Goal: Task Accomplishment & Management: Complete application form

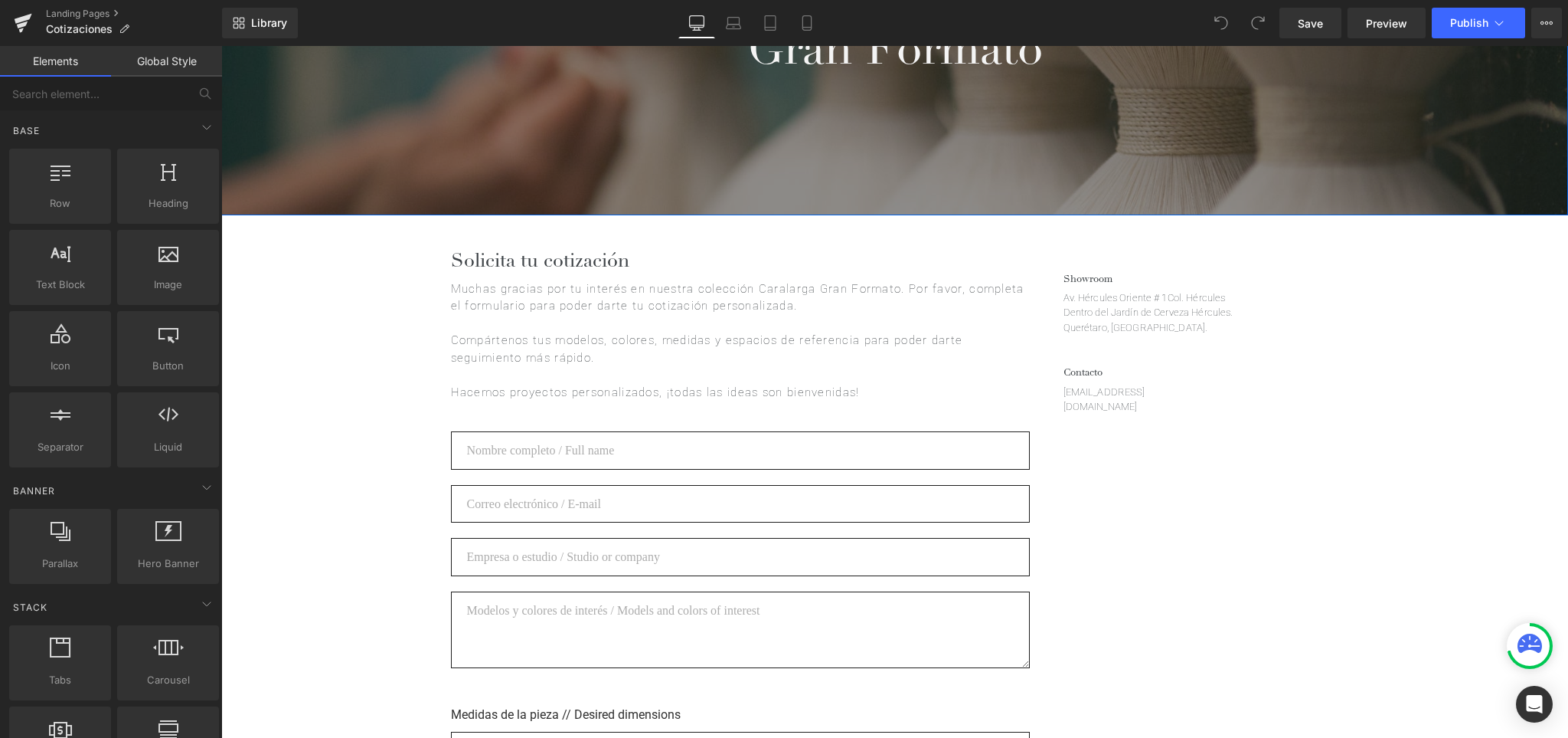
scroll to position [370, 0]
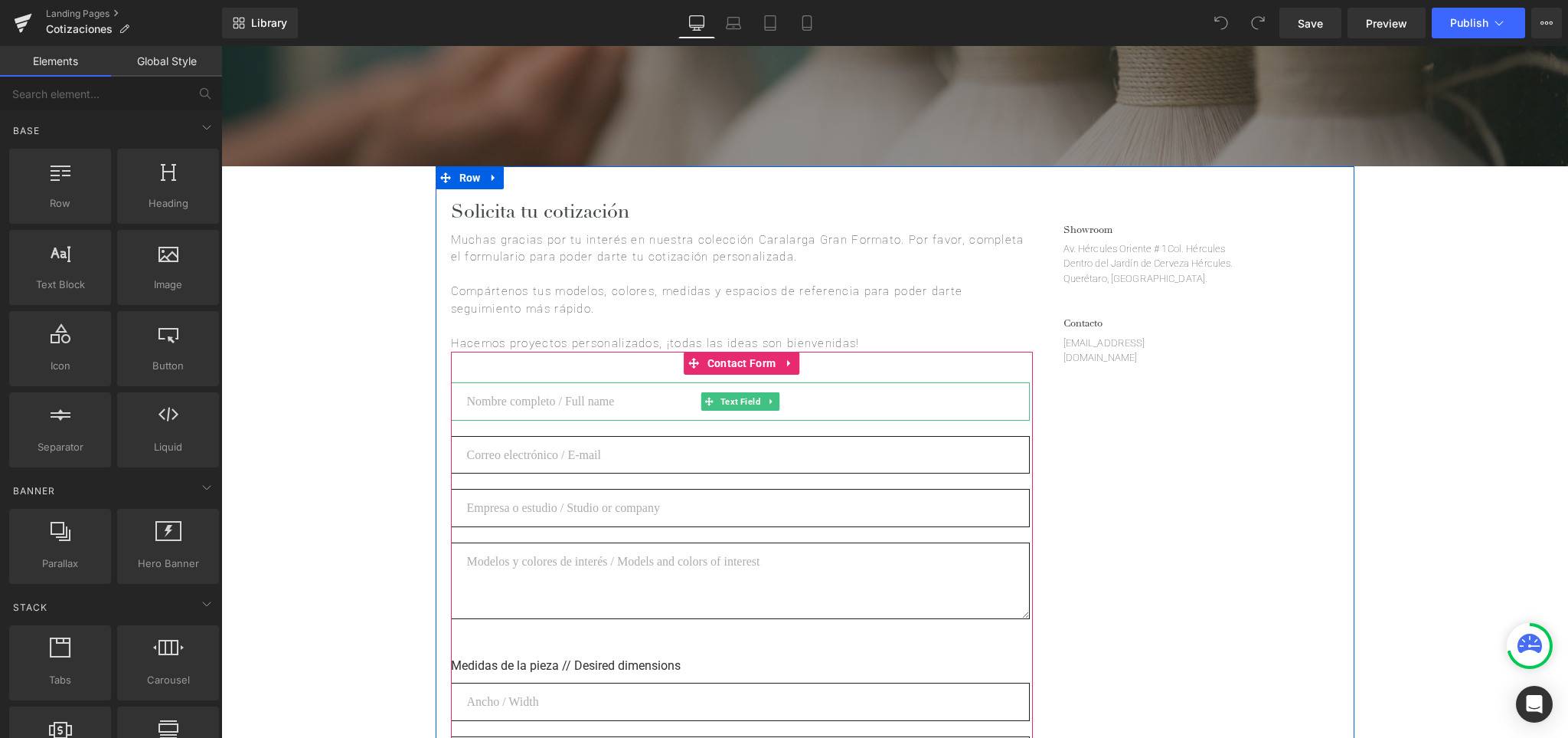
click at [971, 394] on input "text" at bounding box center [740, 401] width 579 height 37
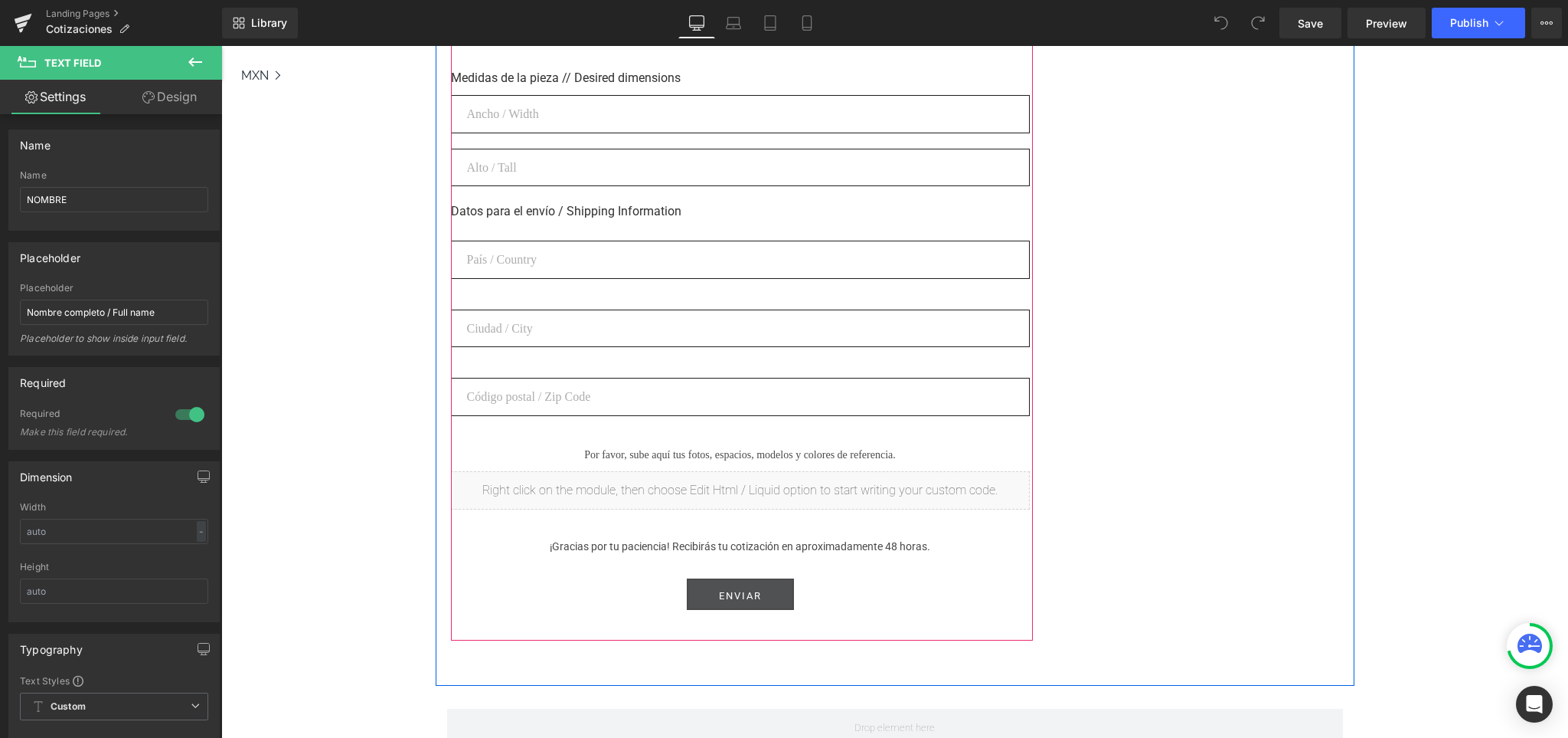
scroll to position [962, 0]
click at [755, 581] on span "Submit Button" at bounding box center [741, 590] width 65 height 19
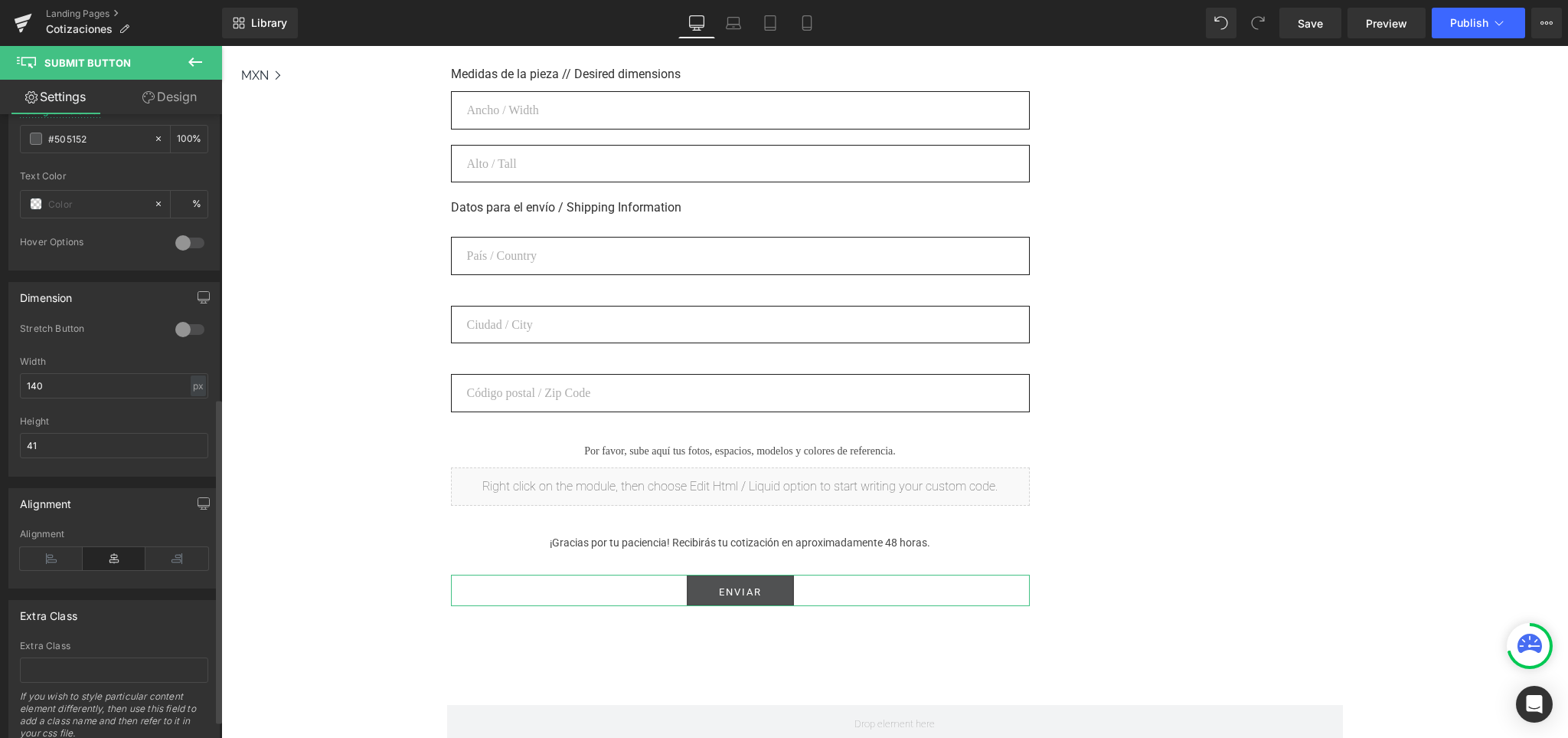
scroll to position [577, 0]
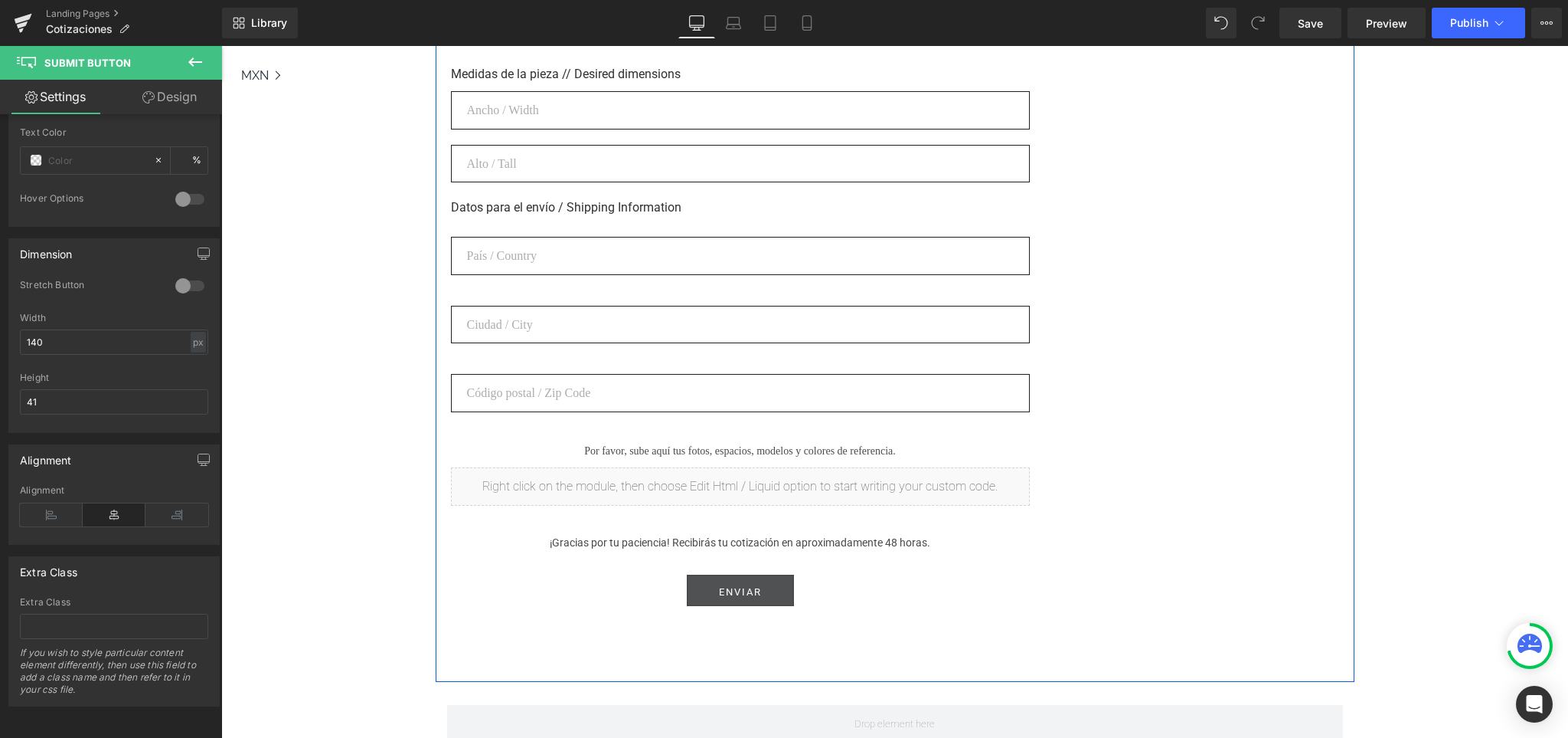
click at [1178, 484] on div "Solicita tu cotización Heading Muchas gracias por tu interés en nuestra colecci…" at bounding box center [895, 127] width 919 height 1107
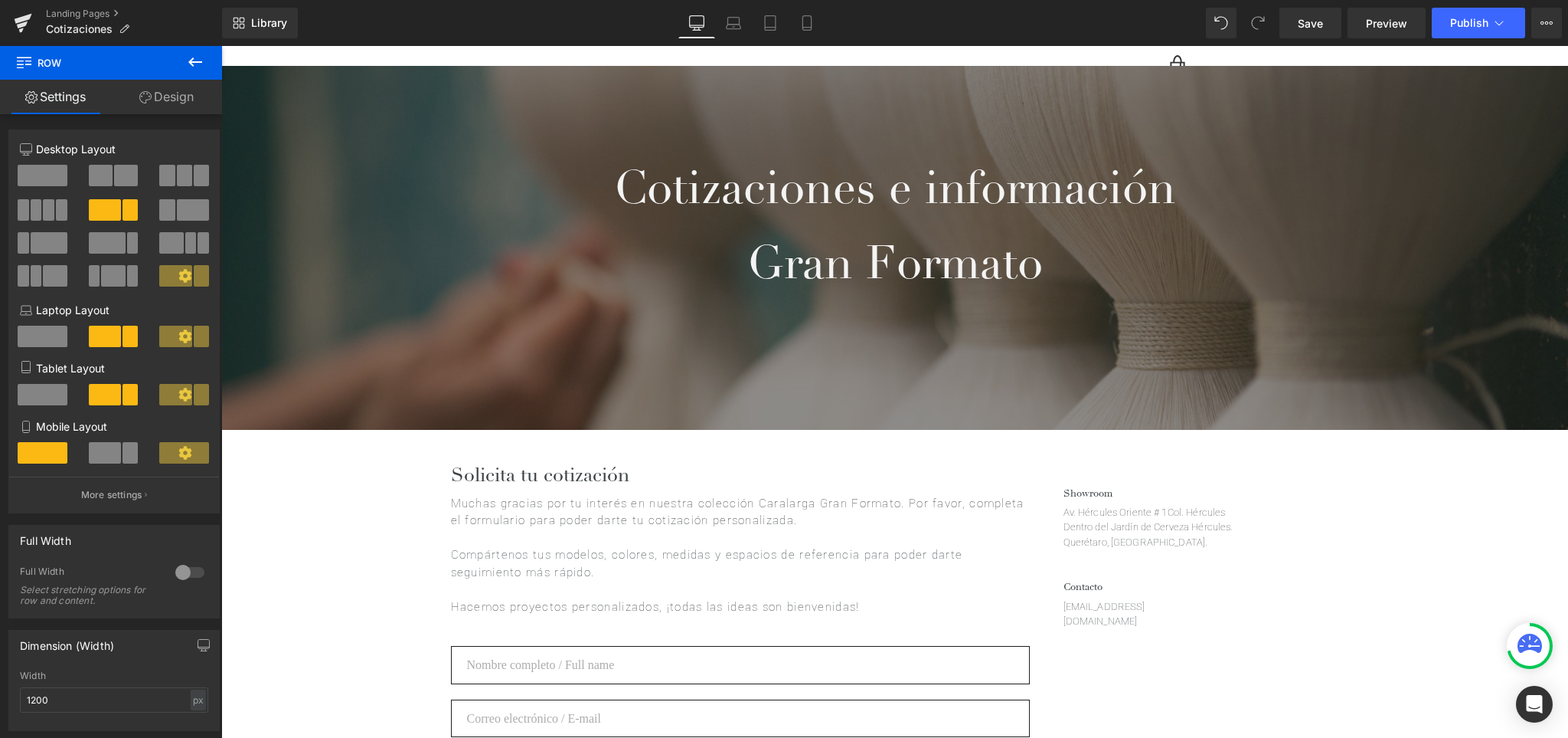
scroll to position [68, 0]
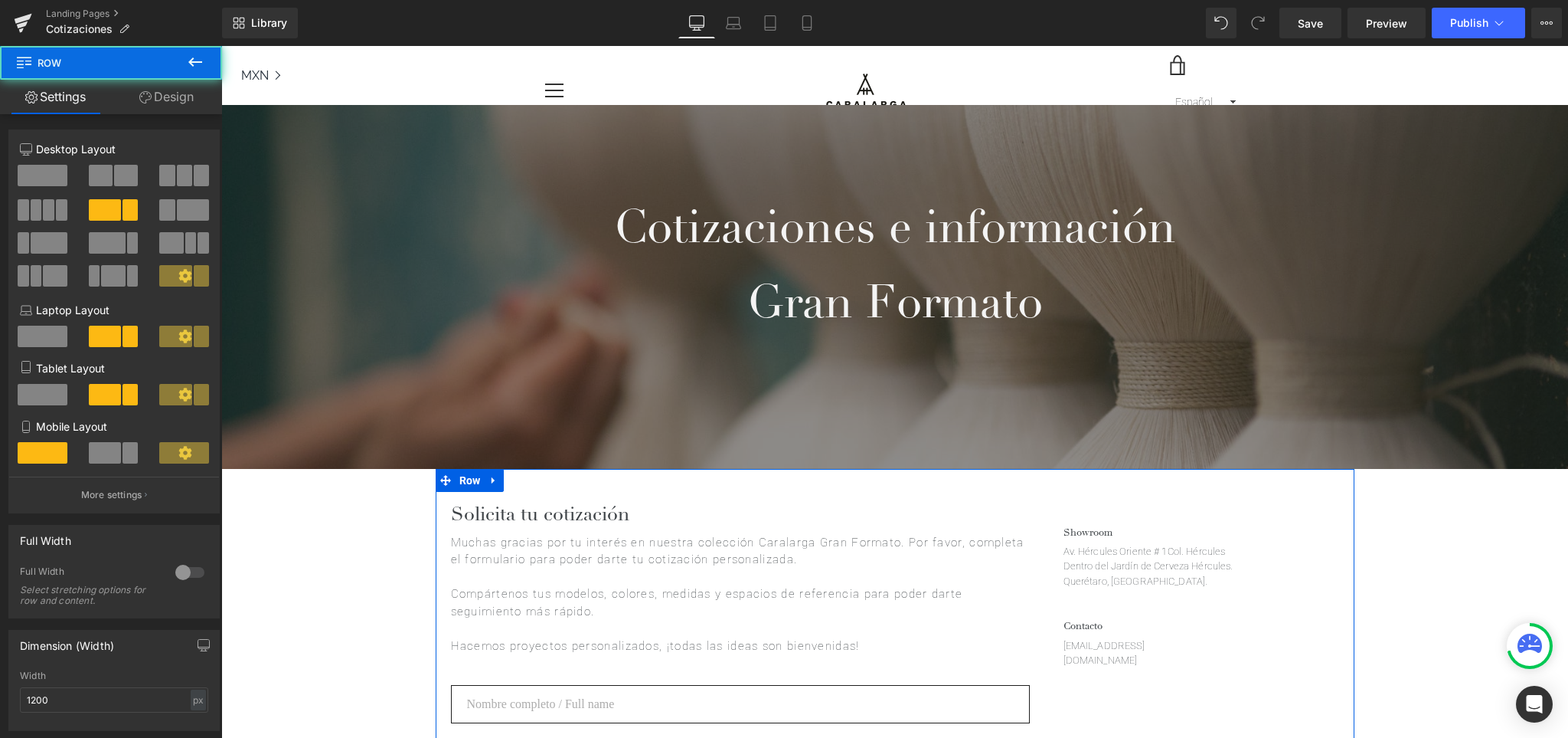
click at [801, 552] on p "Muchas gracias por tu interés en nuestra colección Caralarga Gran Formato. Por …" at bounding box center [741, 551] width 582 height 35
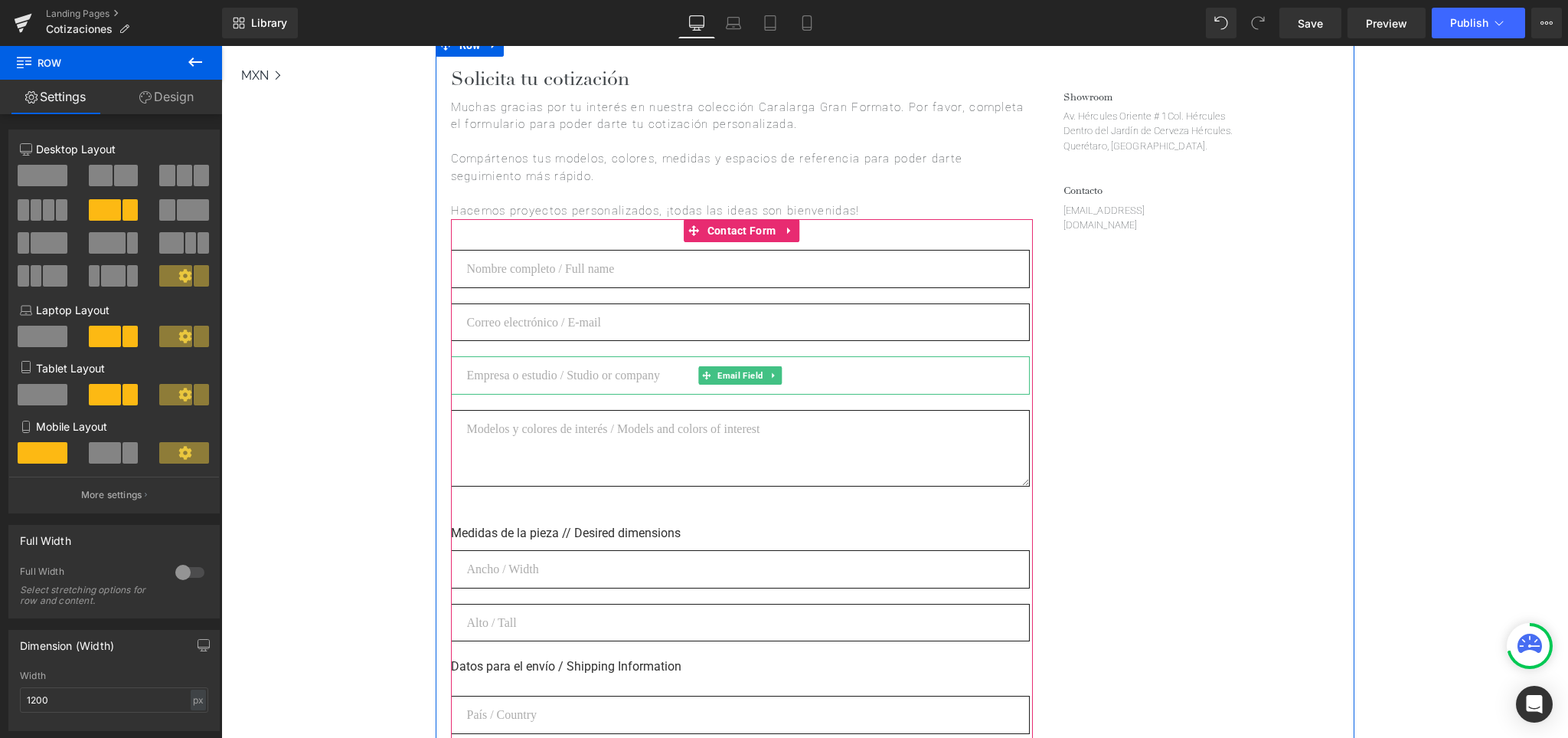
scroll to position [698, 0]
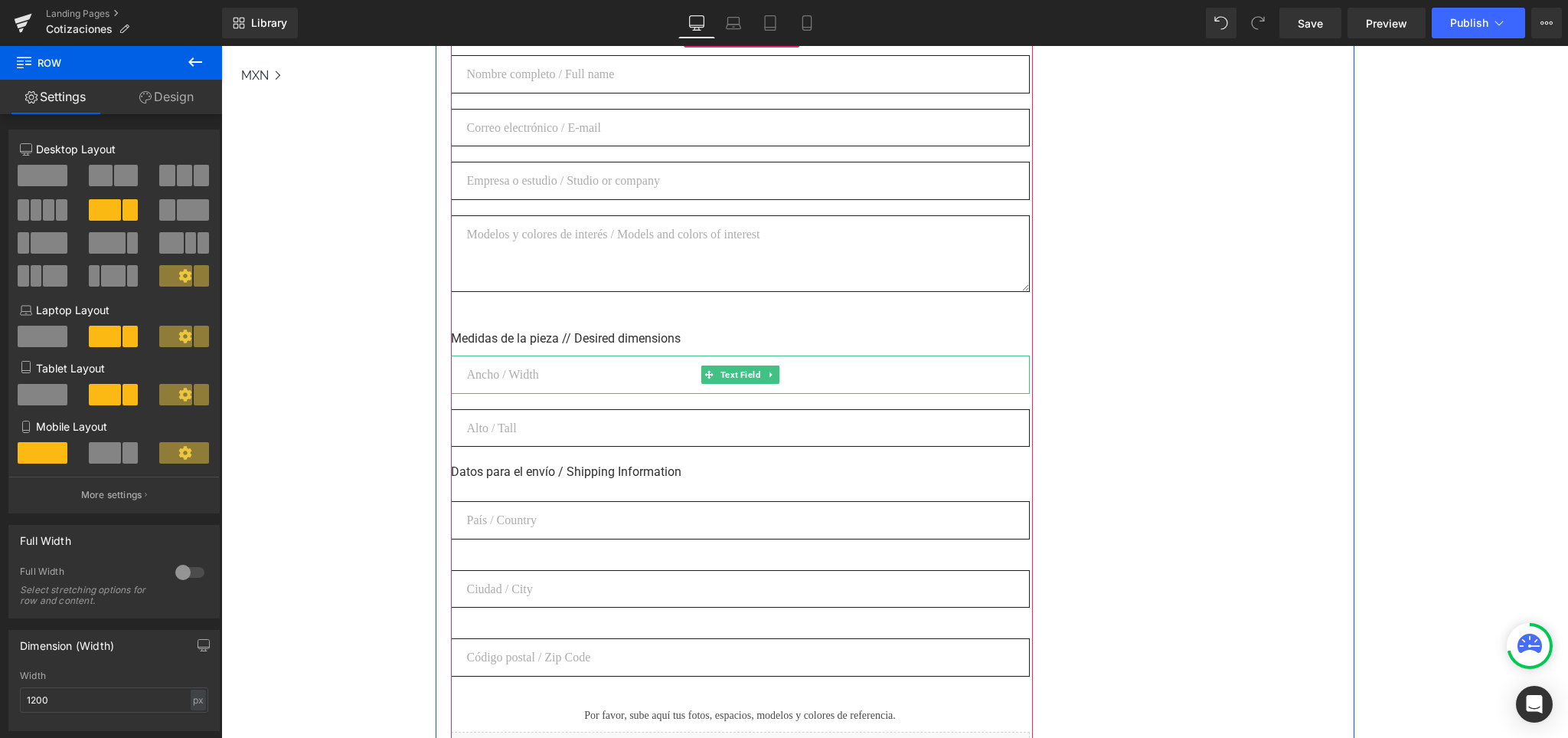
click at [556, 373] on input "text" at bounding box center [740, 374] width 579 height 37
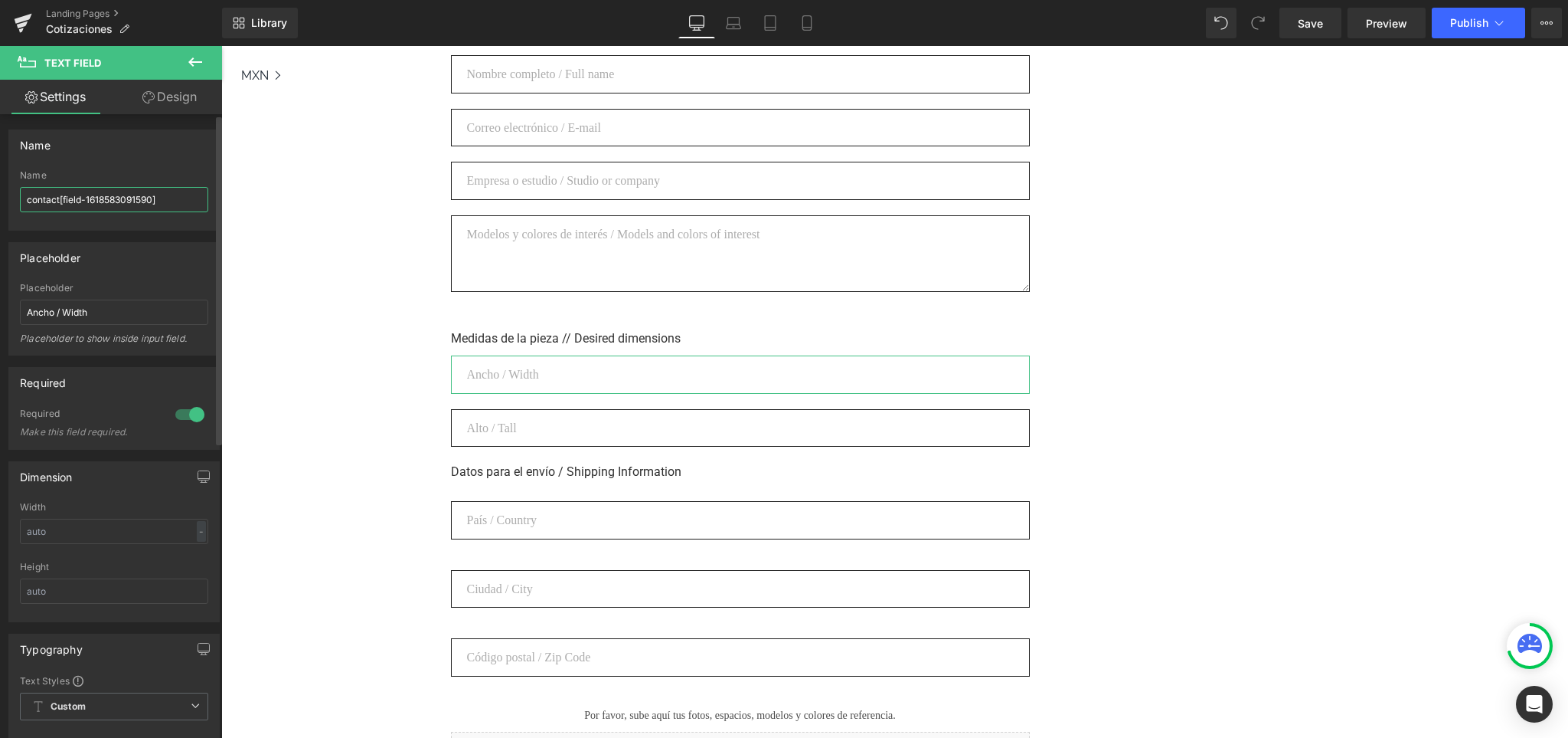
click at [150, 201] on input "contact[field-1618583091590]" at bounding box center [113, 199] width 188 height 25
click at [166, 201] on input "contact[field-1618583091590]" at bounding box center [113, 199] width 188 height 25
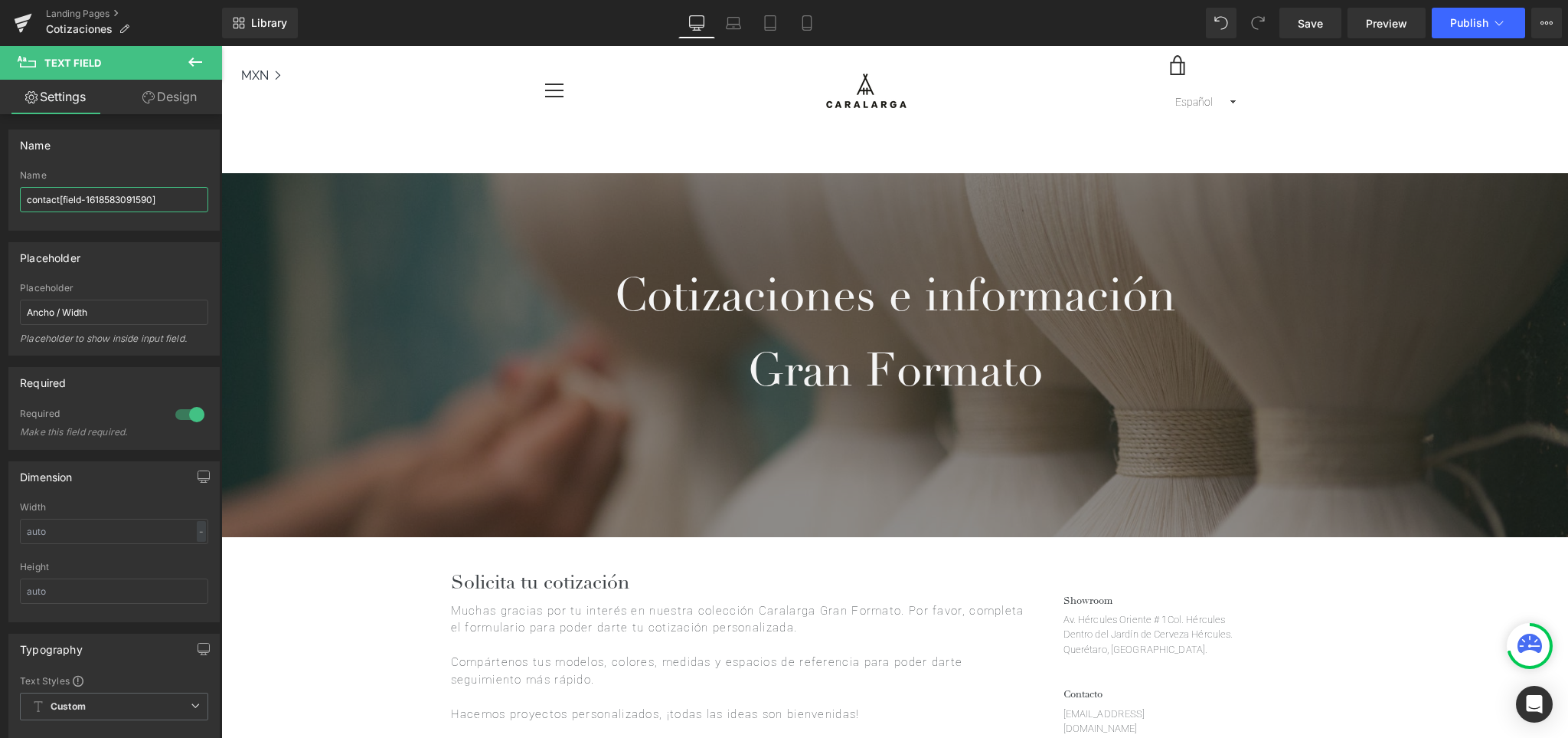
scroll to position [7, 0]
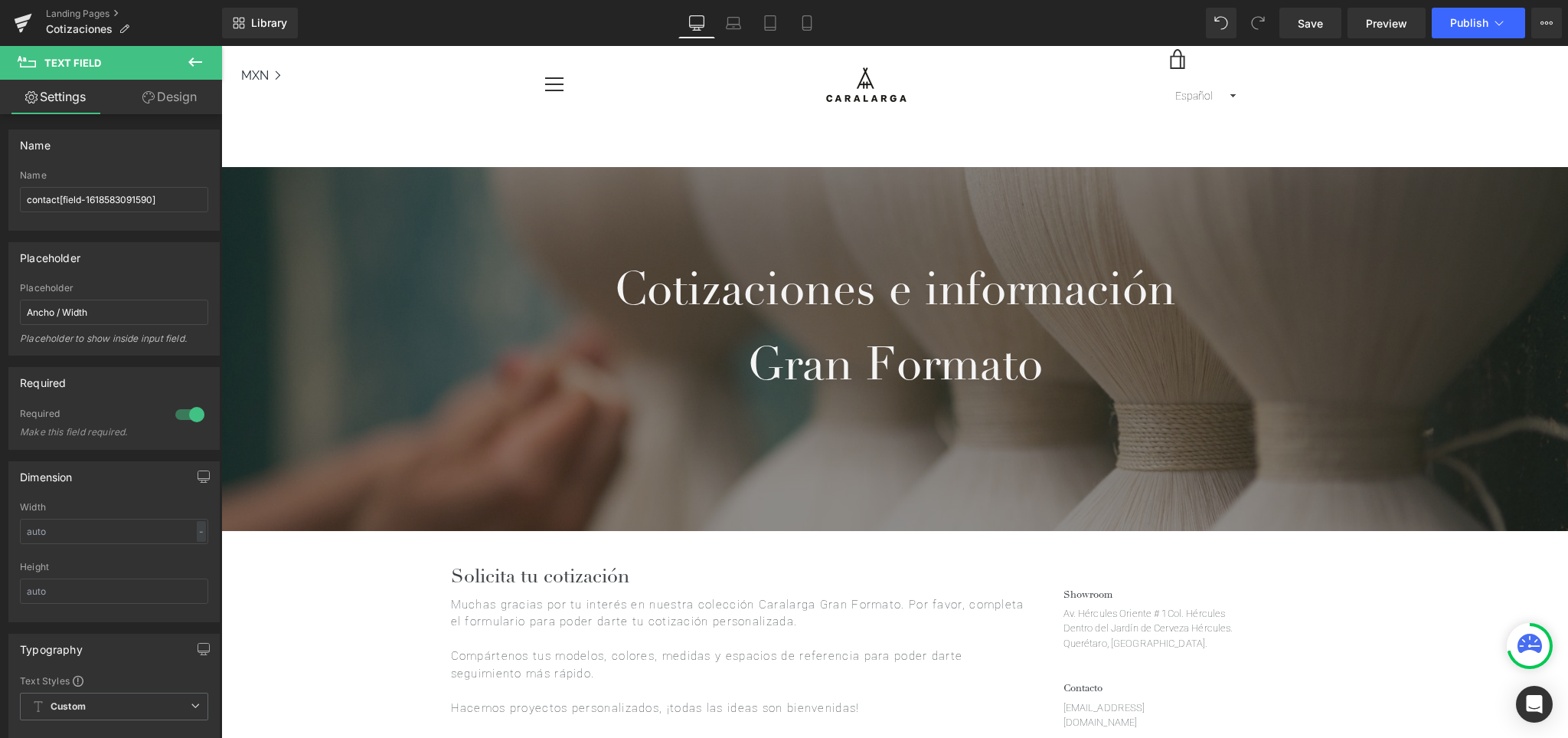
click at [196, 64] on icon at bounding box center [195, 63] width 19 height 19
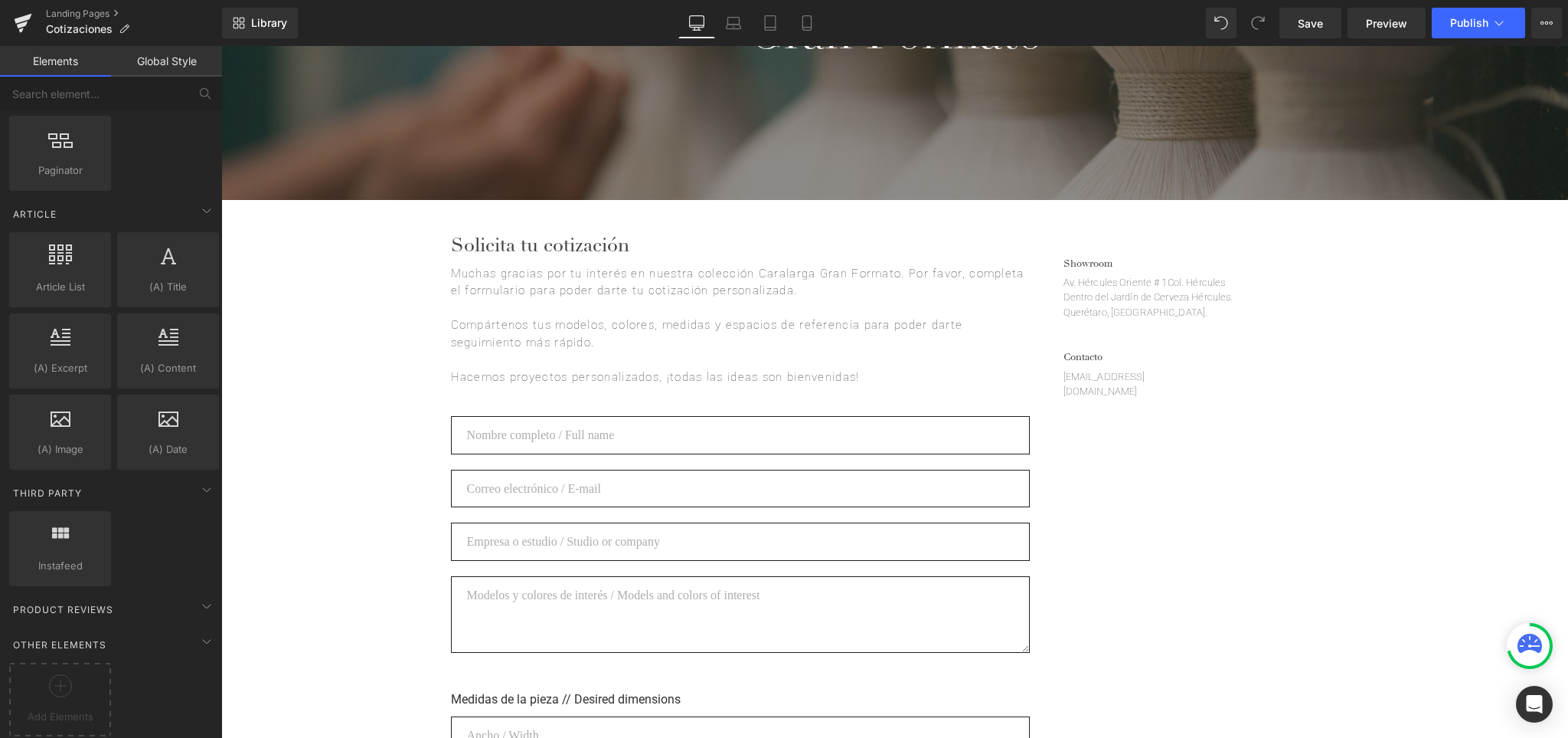
scroll to position [345, 0]
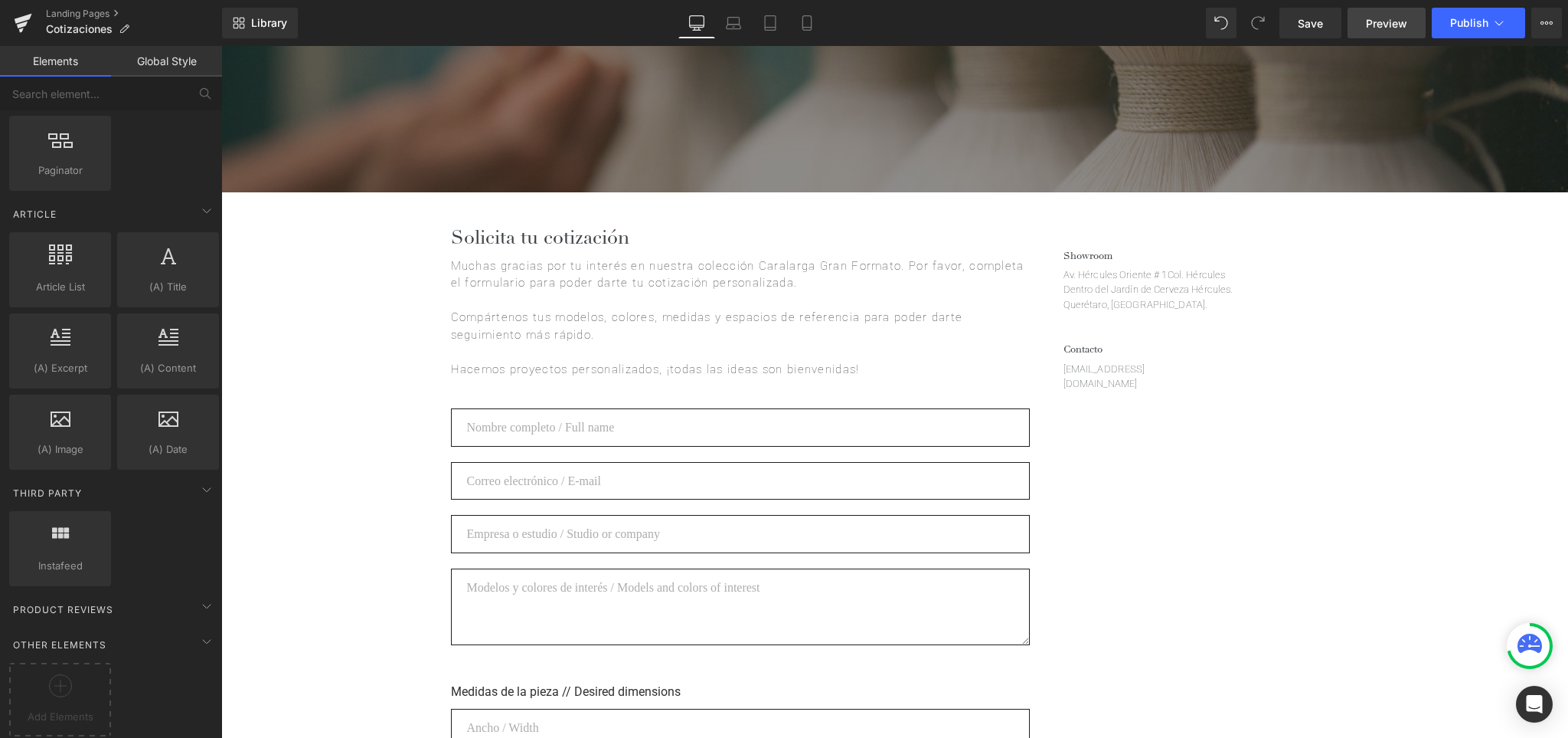
click at [1389, 19] on span "Preview" at bounding box center [1387, 22] width 41 height 16
